Goal: Task Accomplishment & Management: Manage account settings

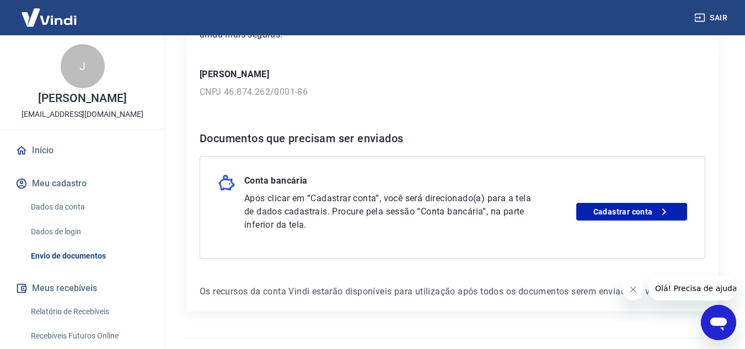
scroll to position [176, 0]
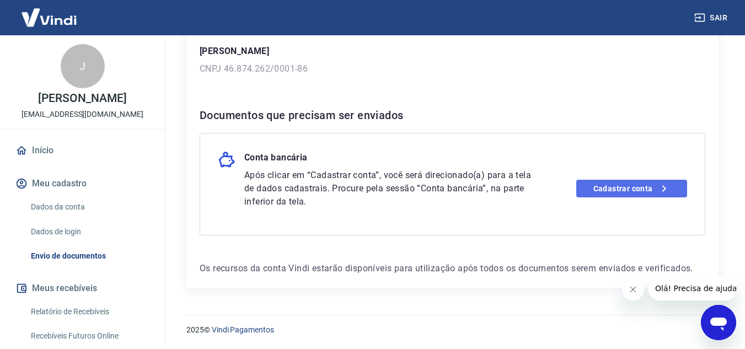
click at [630, 189] on link "Cadastrar conta" at bounding box center [631, 189] width 111 height 18
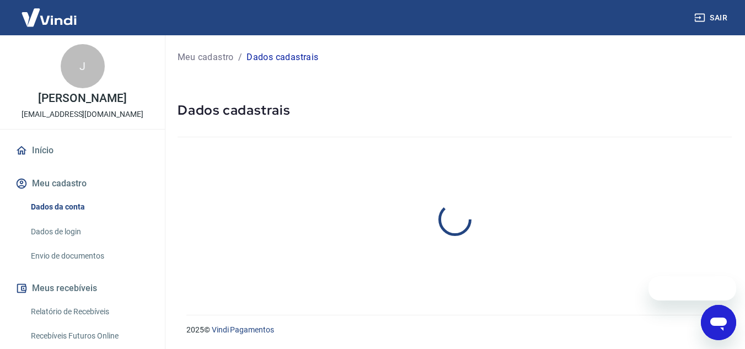
select select "SP"
select select "business"
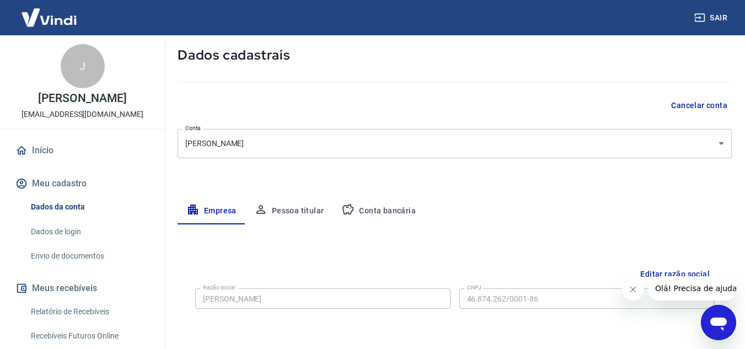
click at [399, 208] on button "Conta bancária" at bounding box center [379, 211] width 92 height 26
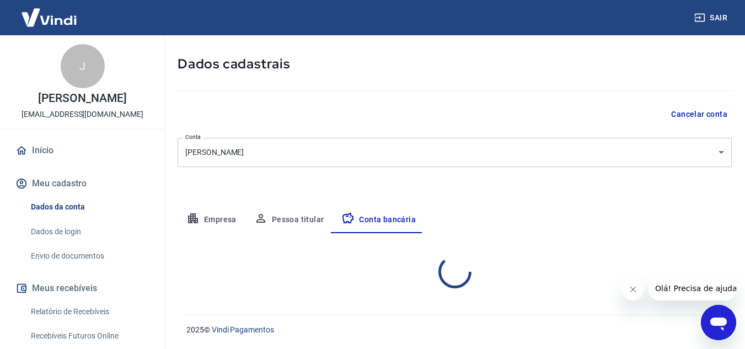
select select "1"
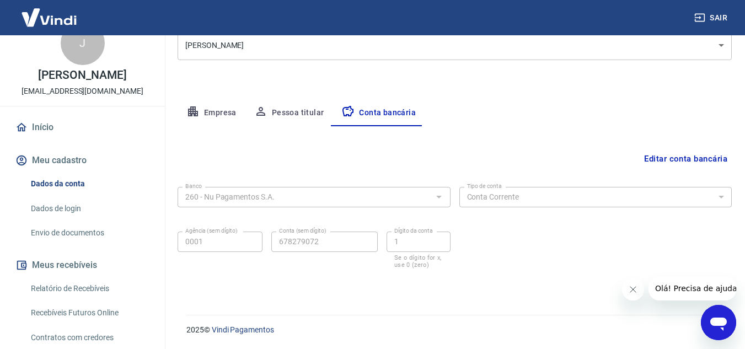
scroll to position [15, 0]
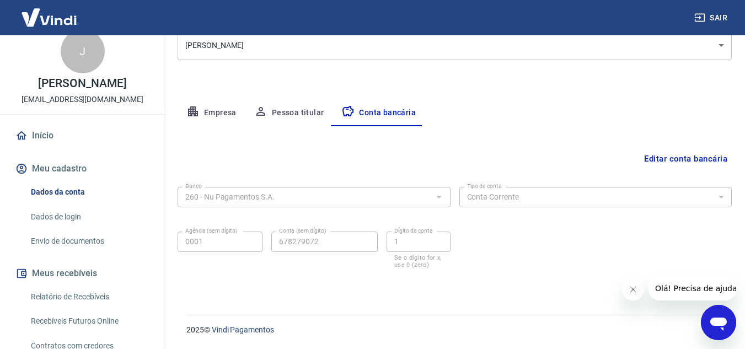
click at [712, 327] on icon "Abrir janela de mensagens" at bounding box center [719, 323] width 20 height 20
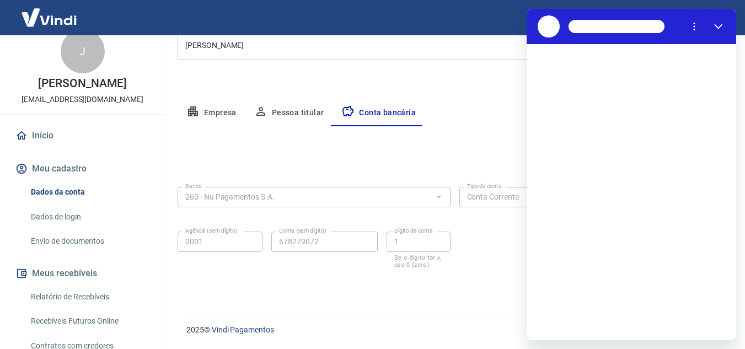
scroll to position [0, 0]
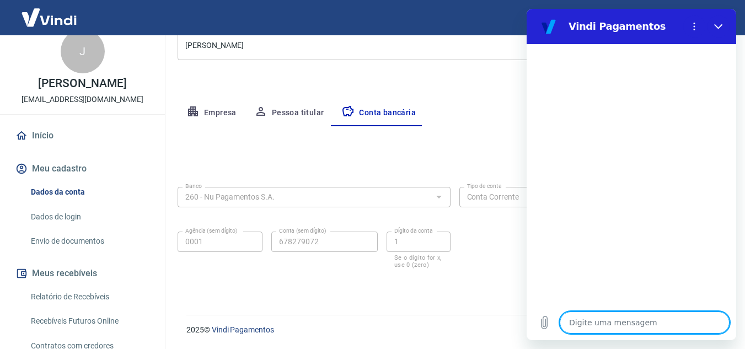
click at [626, 325] on textarea at bounding box center [645, 323] width 170 height 22
type textarea "o"
type textarea "x"
type textarea "ol"
type textarea "x"
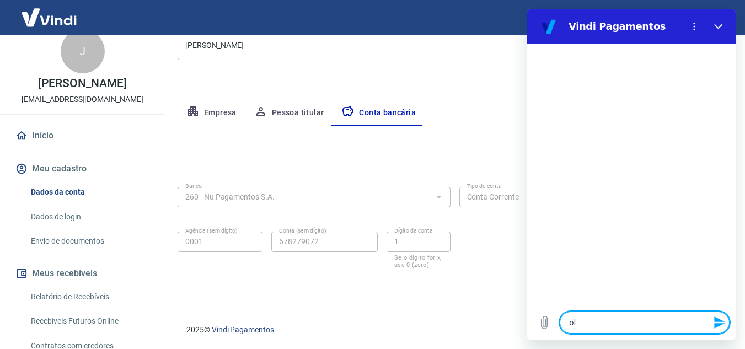
type textarea "ola"
type textarea "x"
type textarea "ola,"
type textarea "x"
type textarea "ola,"
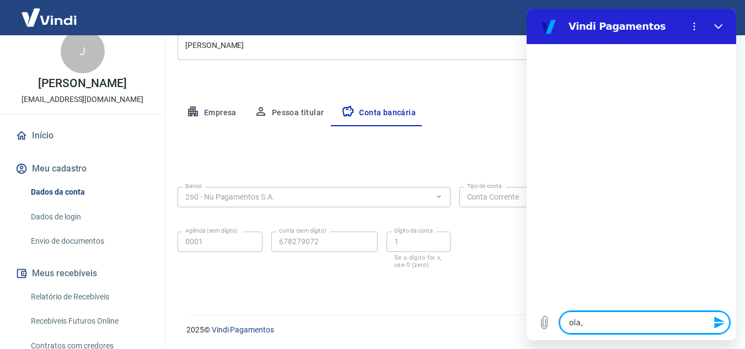
type textarea "x"
type textarea "ola, b"
type textarea "x"
type textarea "ola, bo"
type textarea "x"
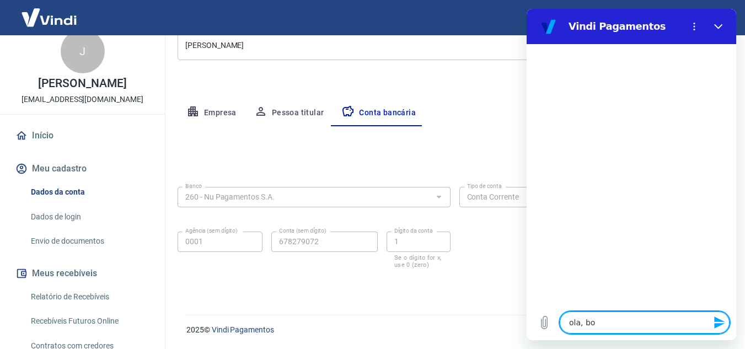
type textarea "ola, boa"
type textarea "x"
type textarea "ola, boa"
type textarea "x"
type textarea "ola, boa n"
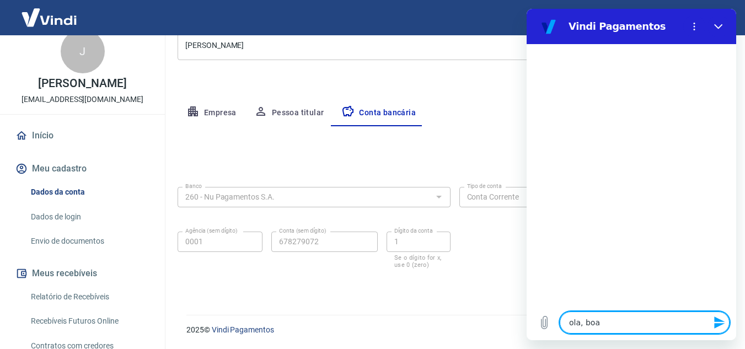
type textarea "x"
type textarea "ola, boa no"
type textarea "x"
type textarea "ola, boa noi"
type textarea "x"
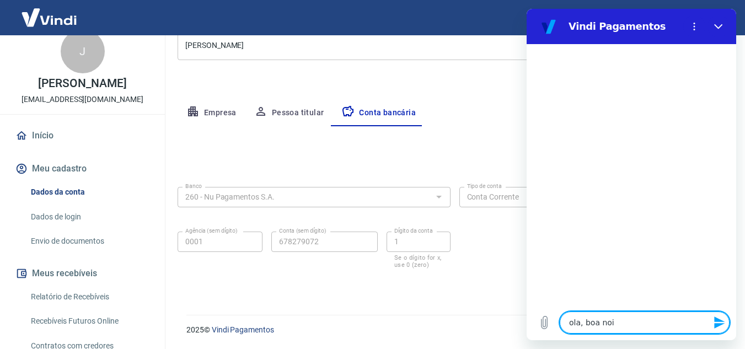
type textarea "ola, boa noit"
type textarea "x"
type textarea "ola, boa noite"
type textarea "x"
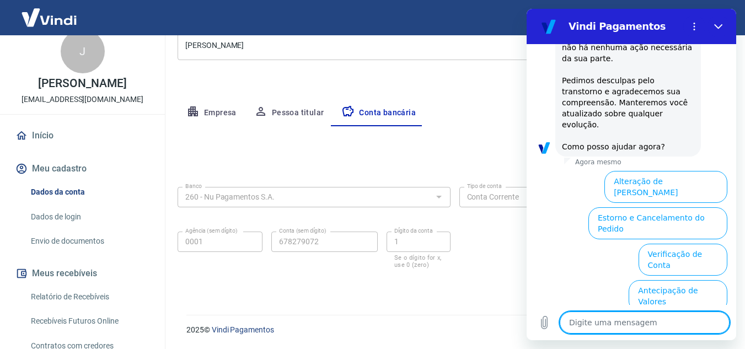
scroll to position [336, 0]
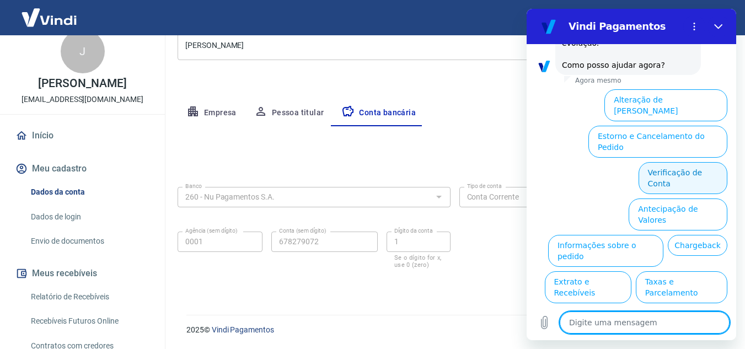
click at [709, 162] on button "Verificação de Conta" at bounding box center [683, 178] width 89 height 32
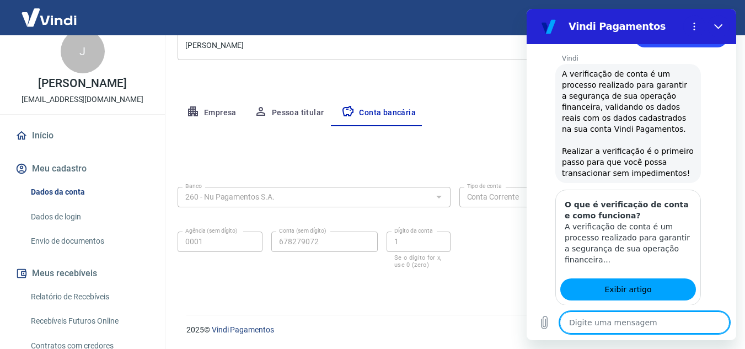
scroll to position [446, 0]
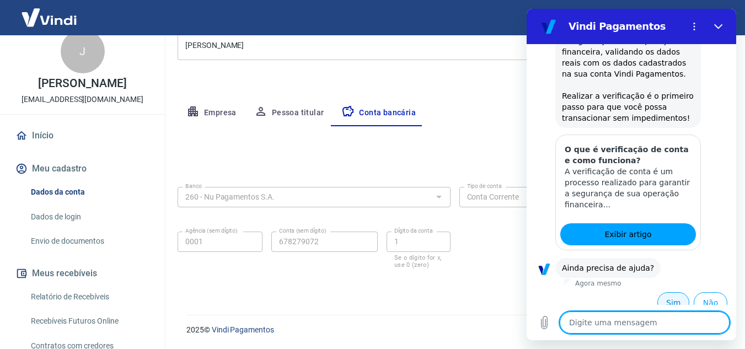
click at [671, 293] on button "Sim" at bounding box center [673, 302] width 32 height 21
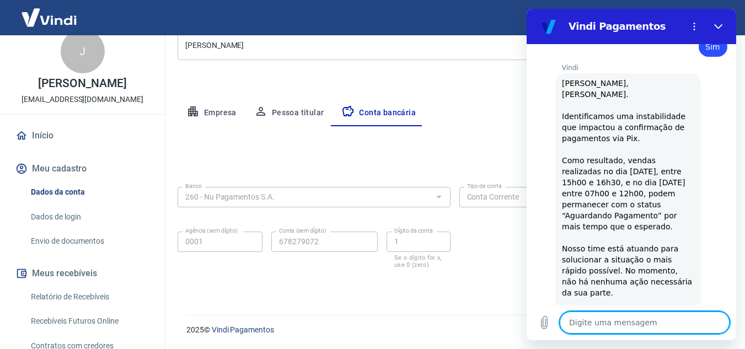
type textarea "x"
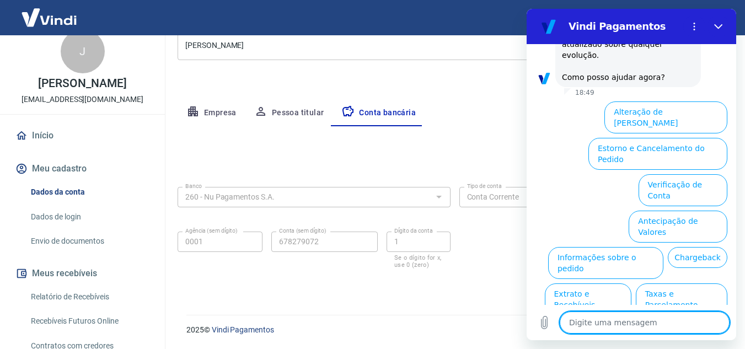
scroll to position [998, 0]
type textarea "a"
type textarea "x"
type textarea "at"
type textarea "x"
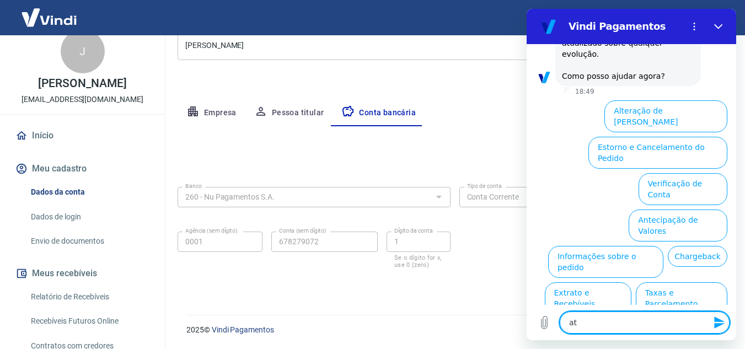
type textarea "ate"
type textarea "x"
type textarea "aten"
type textarea "x"
type textarea "atend"
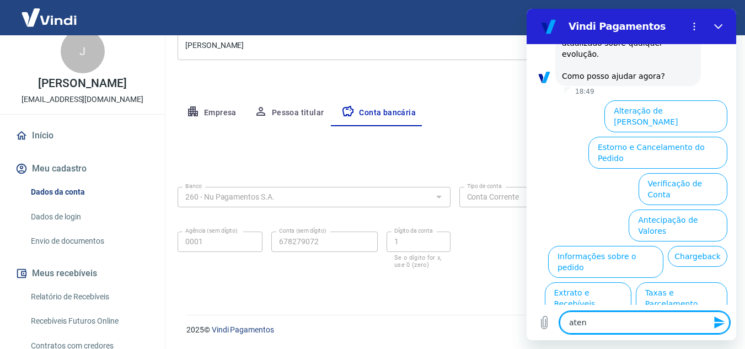
type textarea "x"
type textarea "atendi"
type textarea "x"
type textarea "atendim"
type textarea "x"
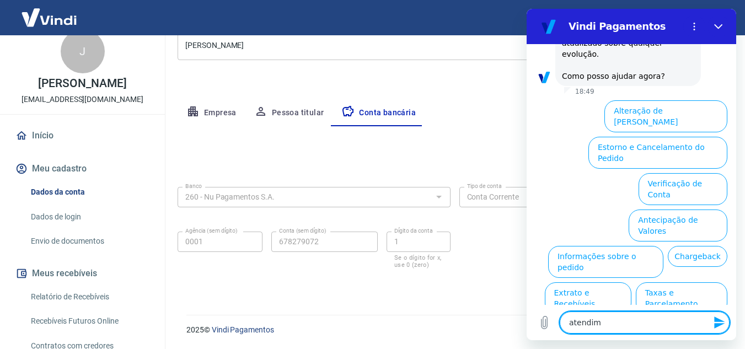
type textarea "atendime"
type textarea "x"
type textarea "atendimen"
type textarea "x"
type textarea "atendiment"
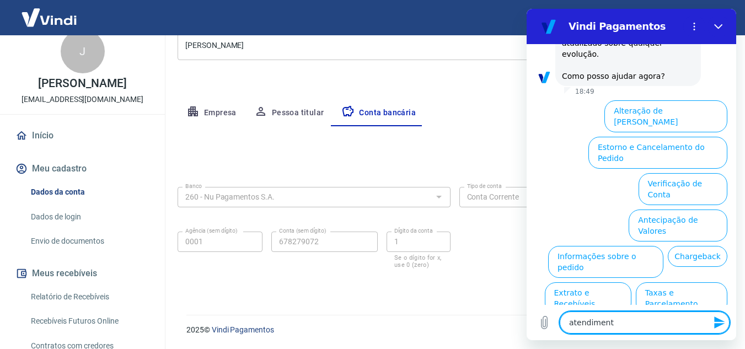
type textarea "x"
type textarea "atendimento"
type textarea "x"
type textarea "atendimento"
type textarea "x"
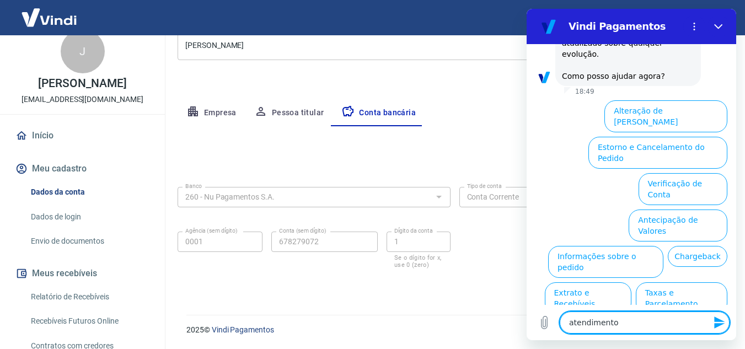
type textarea "atendimento h"
type textarea "x"
type textarea "atendimento hu"
type textarea "x"
type textarea "atendimento hum"
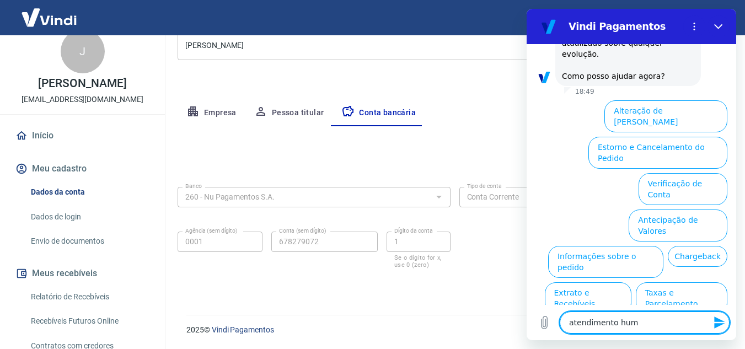
type textarea "x"
type textarea "atendimento huma"
type textarea "x"
type textarea "atendimento human"
type textarea "x"
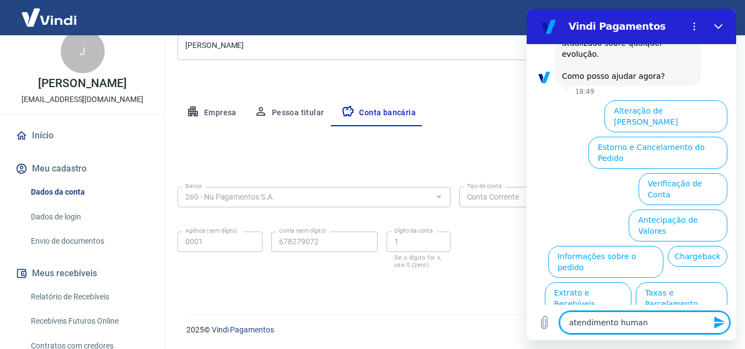
type textarea "atendimento humano"
type textarea "x"
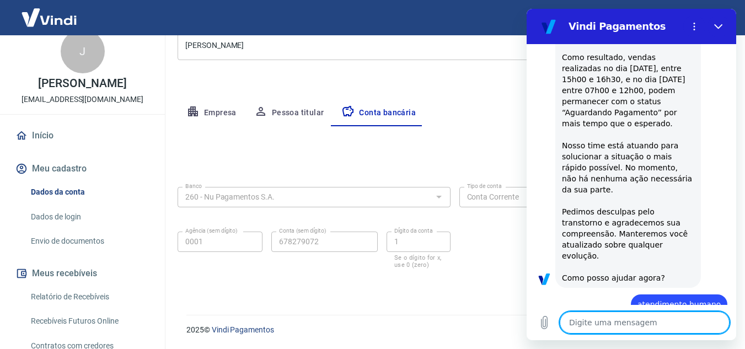
type textarea "x"
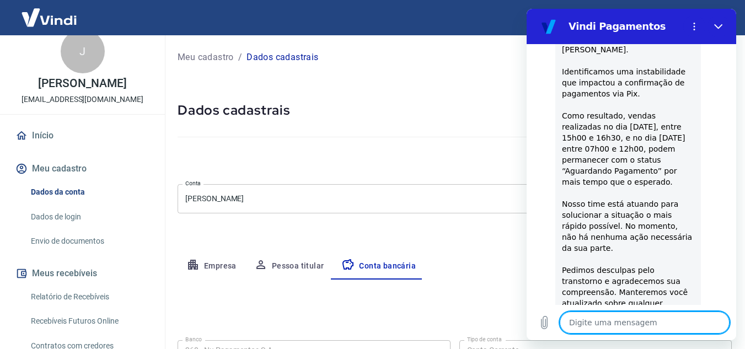
scroll to position [855, 0]
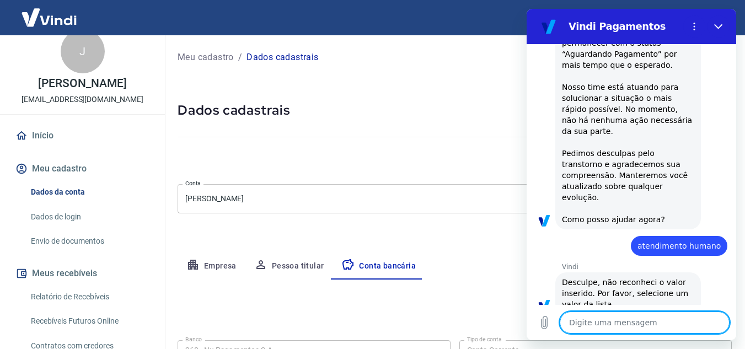
click at [652, 323] on textarea at bounding box center [645, 323] width 170 height 22
type textarea "p"
type textarea "x"
type textarea "pr"
type textarea "x"
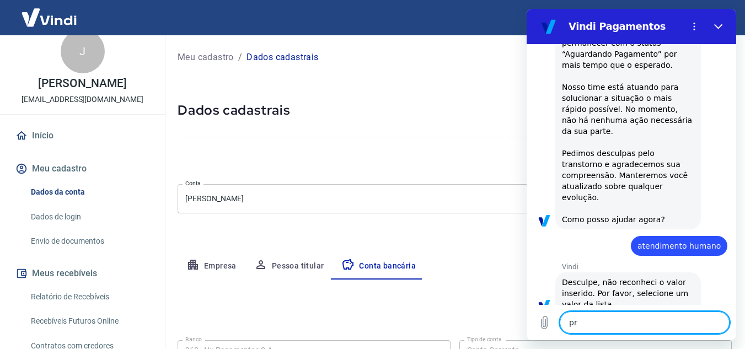
type textarea "pre"
type textarea "x"
type textarea "prec"
type textarea "x"
type textarea "preci"
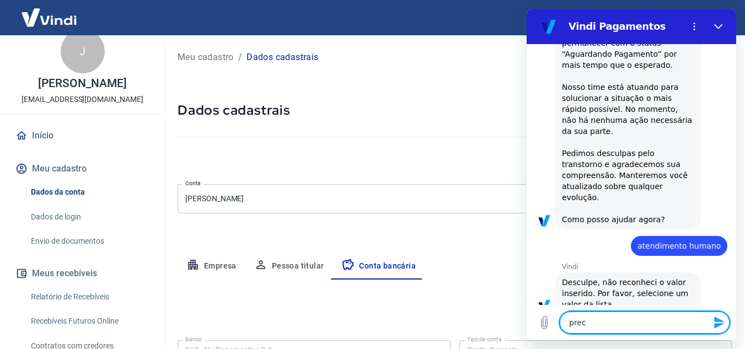
type textarea "x"
type textarea "precis"
type textarea "x"
type textarea "preciso"
type textarea "x"
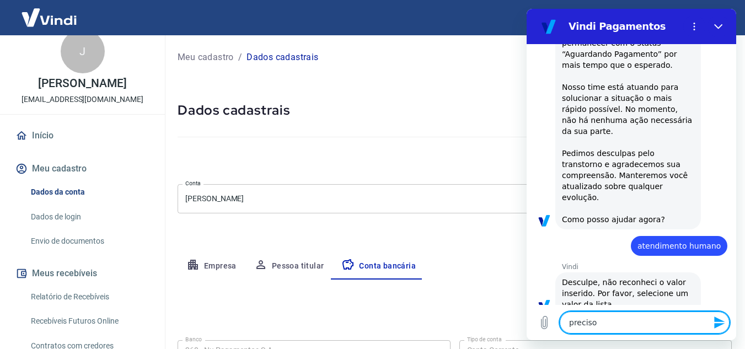
type textarea "preciso"
type textarea "x"
type textarea "preciso d"
type textarea "x"
type textarea "preciso de"
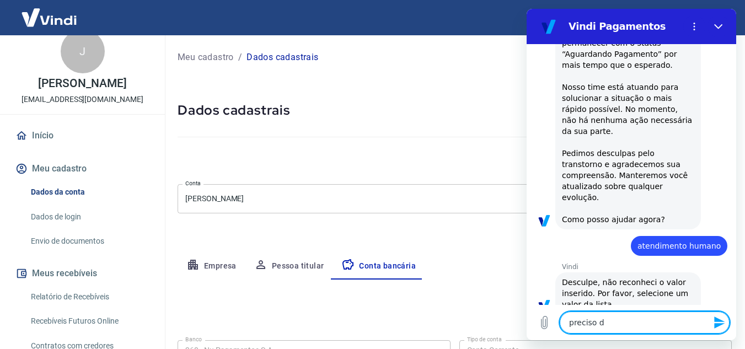
type textarea "x"
type textarea "preciso de"
type textarea "x"
type textarea "preciso de a"
type textarea "x"
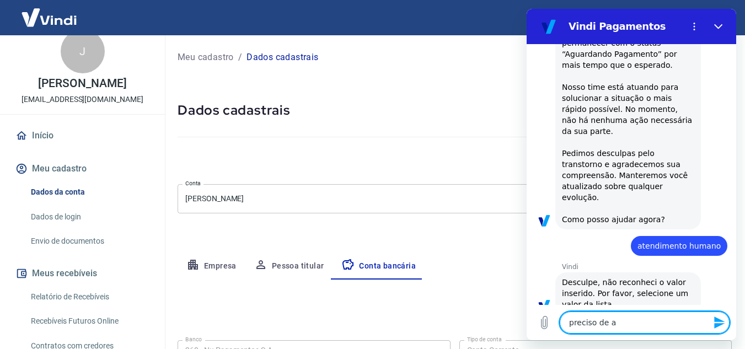
type textarea "preciso de aj"
type textarea "x"
type textarea "preciso de aju"
type textarea "x"
type textarea "preciso de ajud"
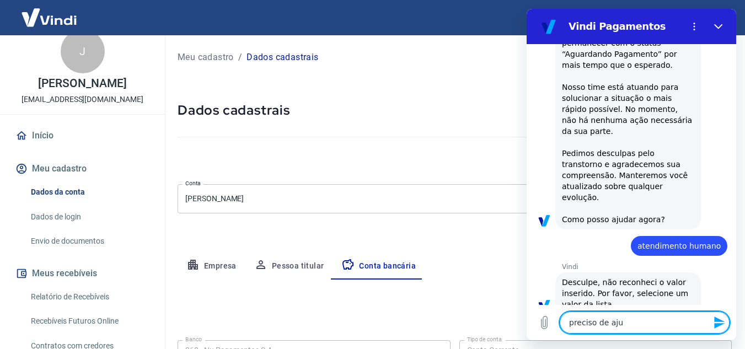
type textarea "x"
type textarea "preciso de ajuda"
type textarea "x"
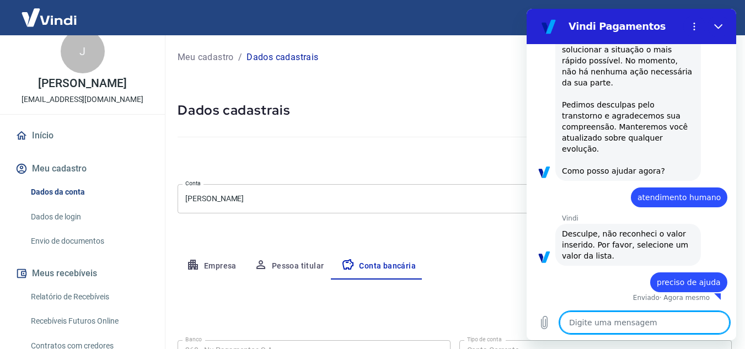
type textarea "x"
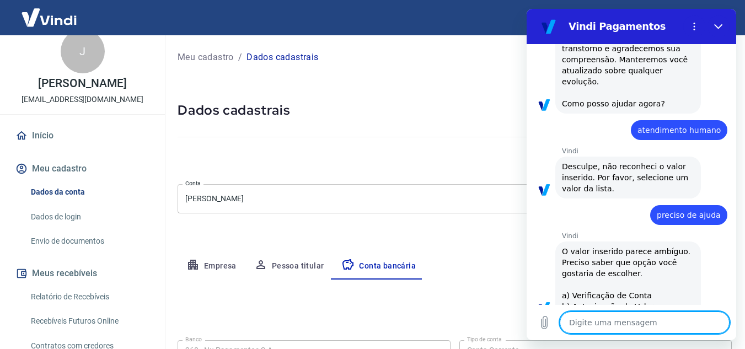
scroll to position [973, 0]
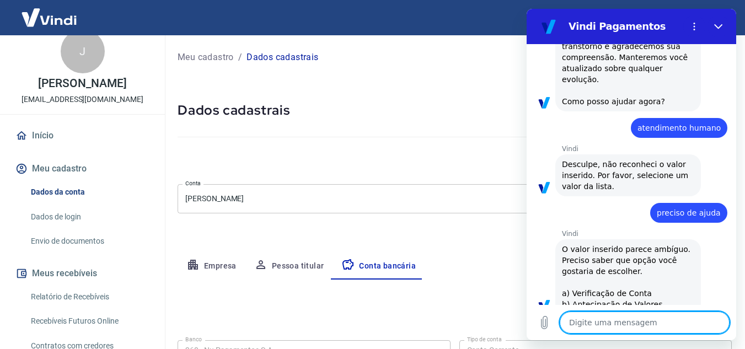
type textarea "a"
type textarea "x"
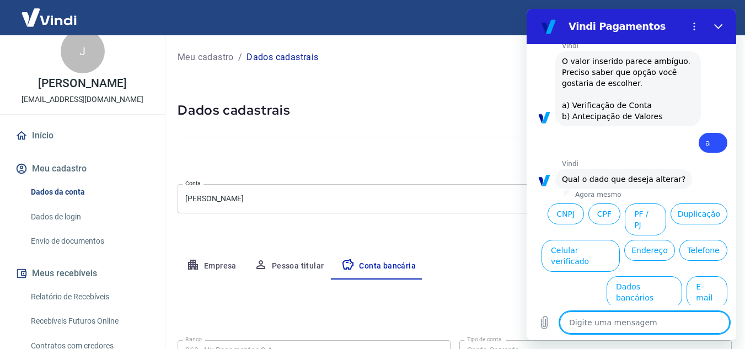
scroll to position [1162, 0]
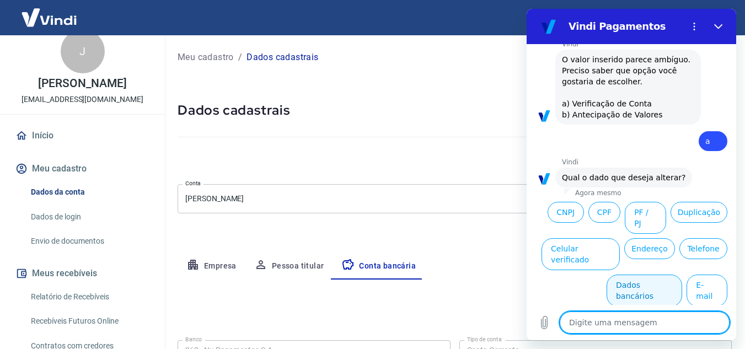
click at [609, 275] on button "Dados bancários" at bounding box center [645, 291] width 76 height 32
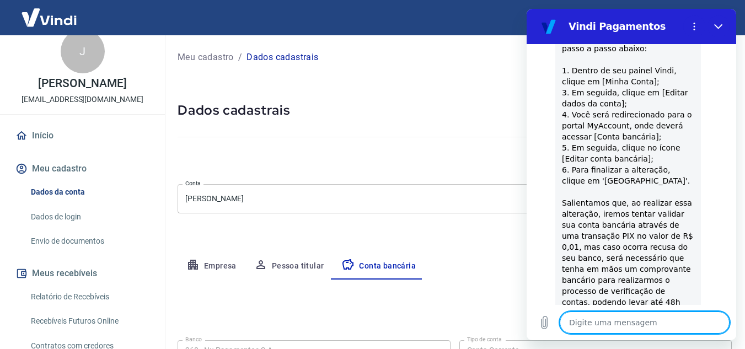
scroll to position [1443, 0]
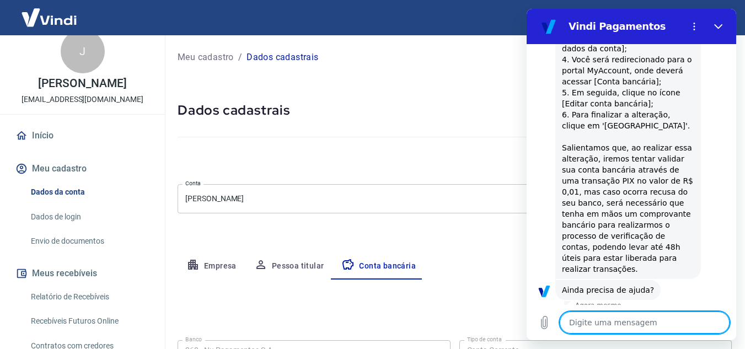
click at [427, 127] on div at bounding box center [455, 134] width 554 height 31
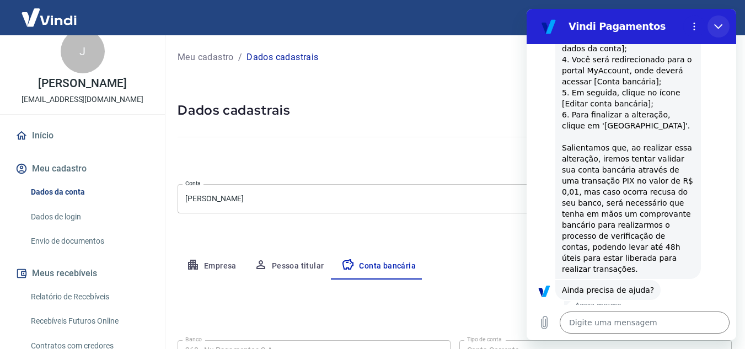
click at [722, 26] on icon "Fechar" at bounding box center [718, 26] width 9 height 9
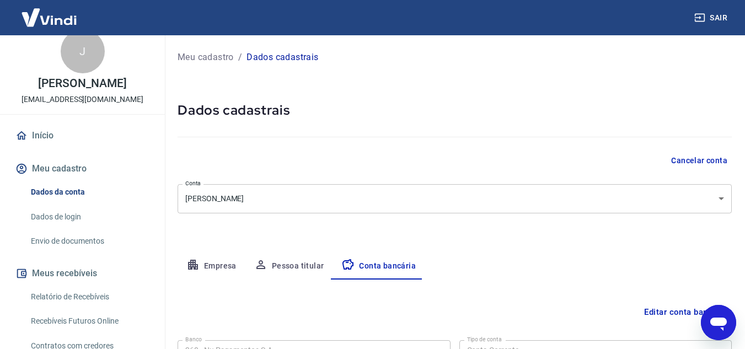
type textarea "x"
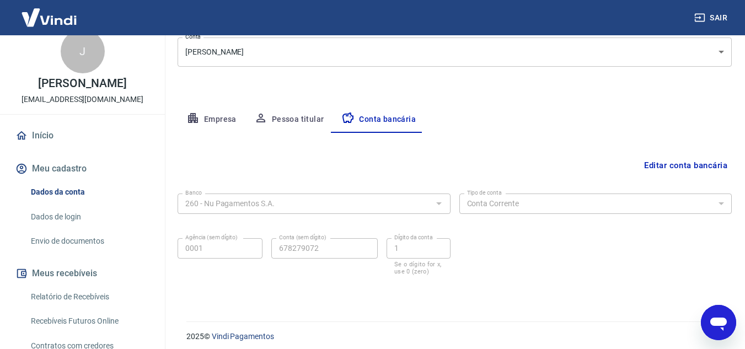
scroll to position [153, 0]
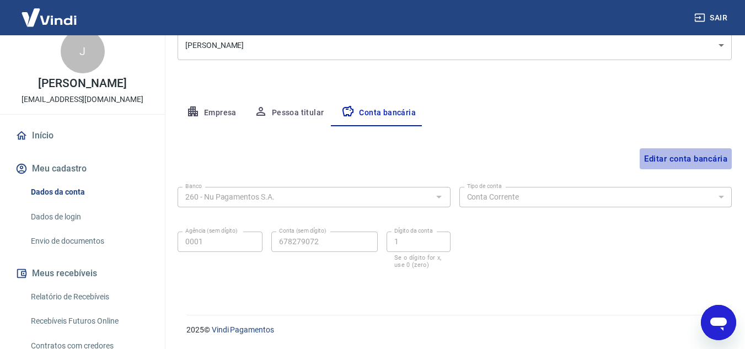
click at [690, 156] on button "Editar conta bancária" at bounding box center [686, 158] width 92 height 21
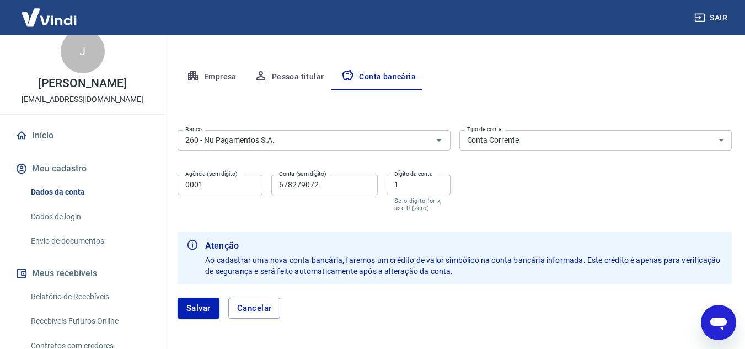
scroll to position [233, 0]
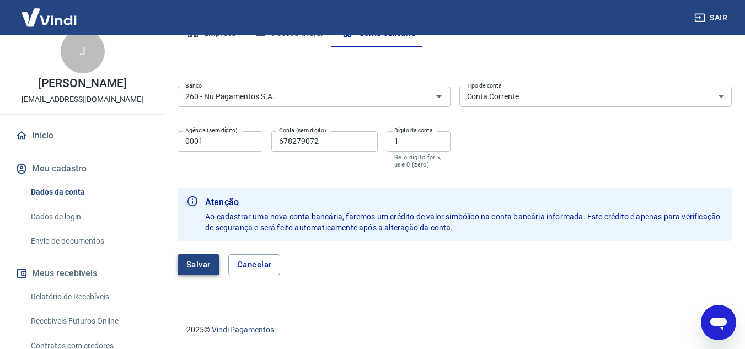
click at [196, 266] on button "Salvar" at bounding box center [199, 264] width 42 height 21
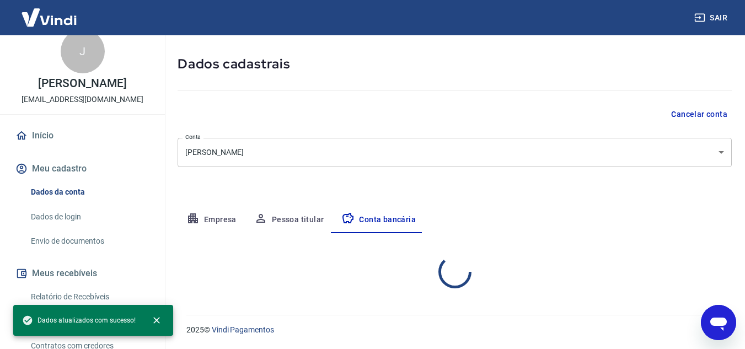
scroll to position [153, 0]
select select "1"
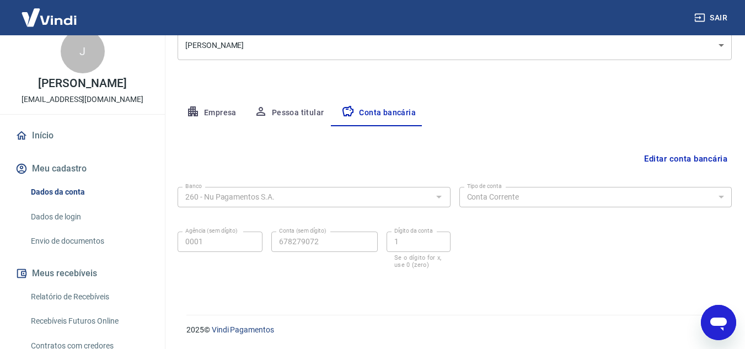
click at [680, 153] on button "Editar conta bancária" at bounding box center [686, 158] width 92 height 21
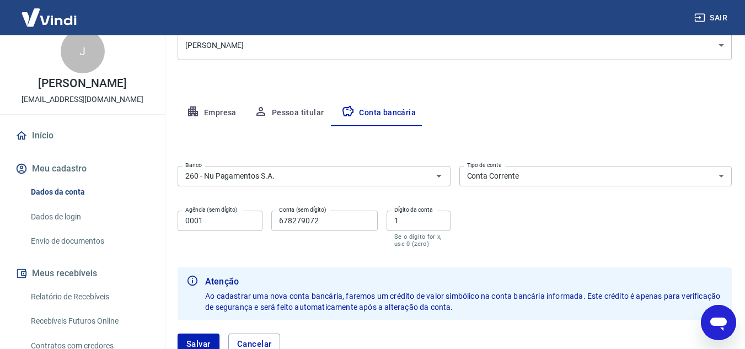
click at [321, 221] on input "678279072" at bounding box center [324, 221] width 106 height 20
type input "449565218"
click at [424, 219] on input "1" at bounding box center [419, 221] width 64 height 20
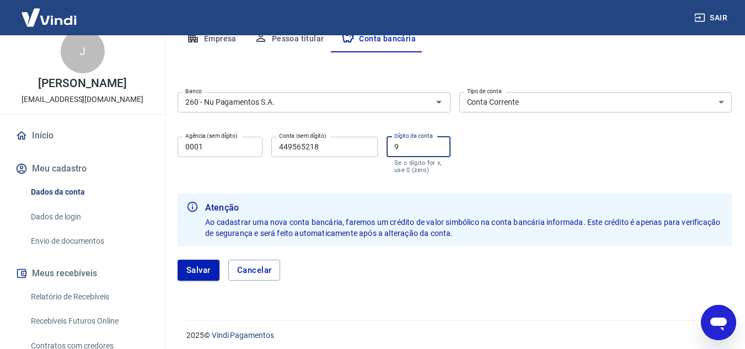
scroll to position [233, 0]
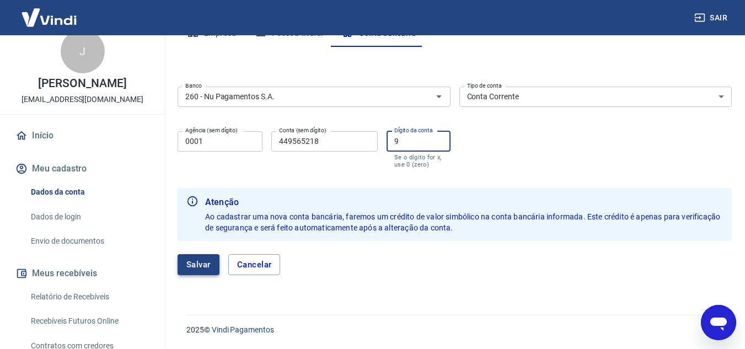
type input "9"
click at [191, 266] on button "Salvar" at bounding box center [199, 264] width 42 height 21
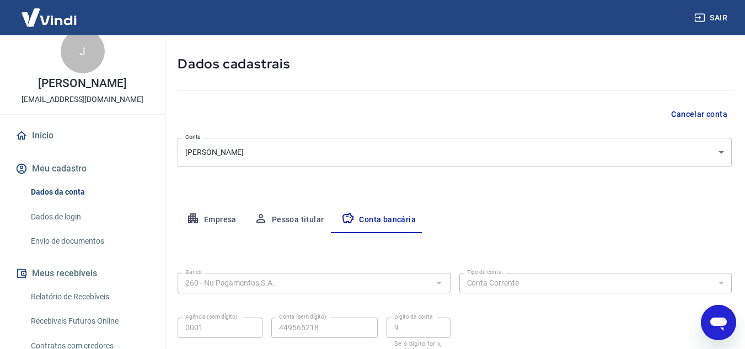
select select "1"
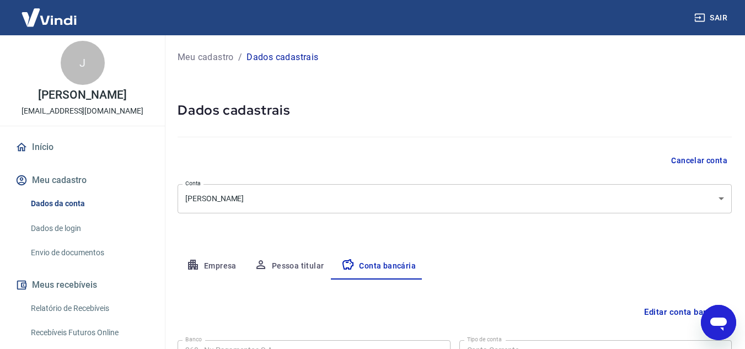
scroll to position [0, 0]
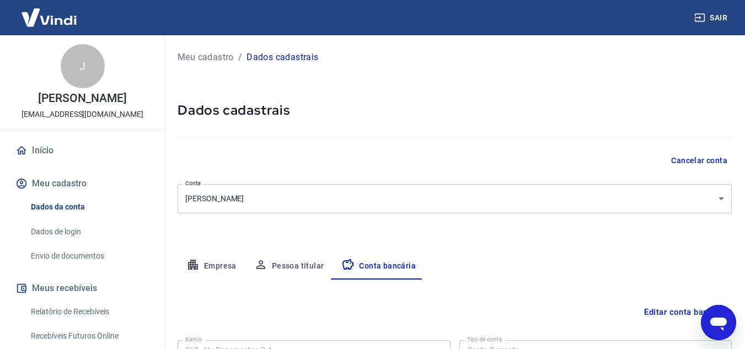
click at [61, 18] on img at bounding box center [49, 18] width 72 height 34
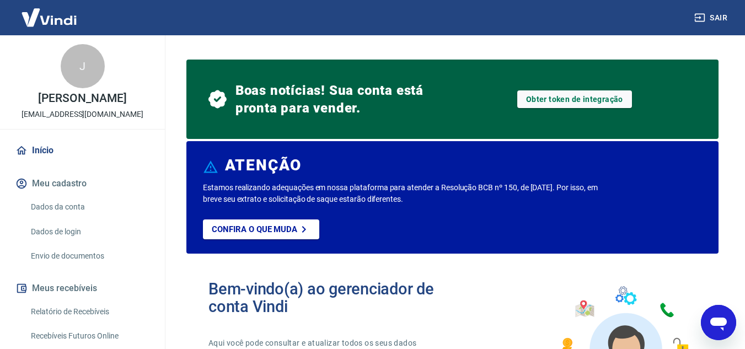
type textarea "x"
